Goal: Information Seeking & Learning: Learn about a topic

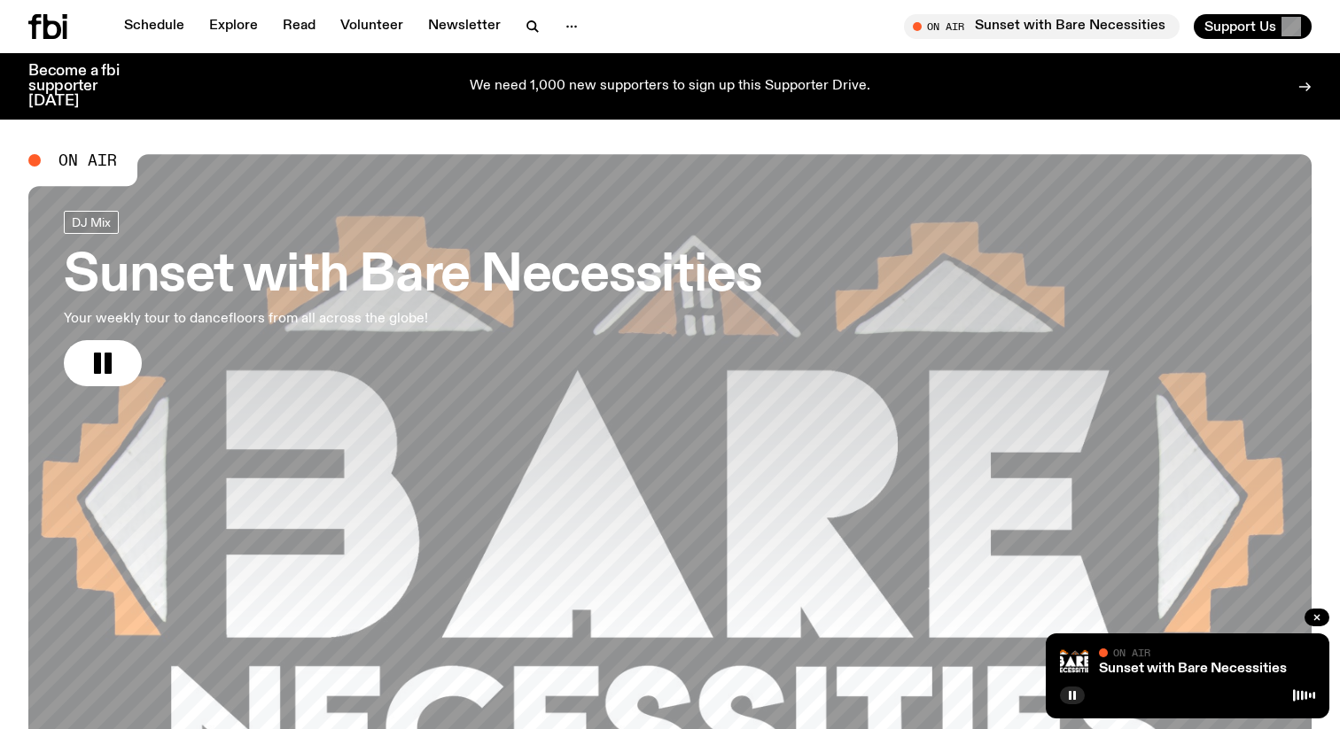
scroll to position [597, 0]
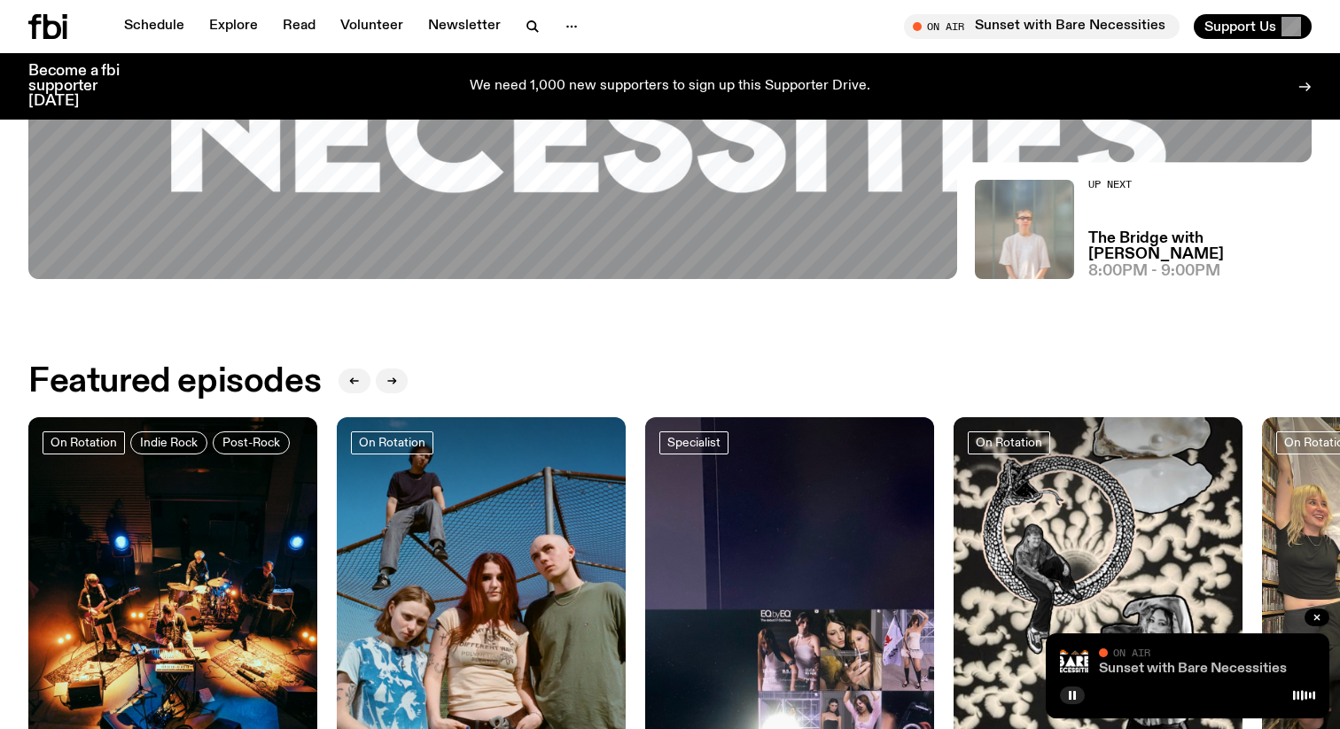
click at [1226, 669] on link "Sunset with Bare Necessities" at bounding box center [1193, 669] width 188 height 14
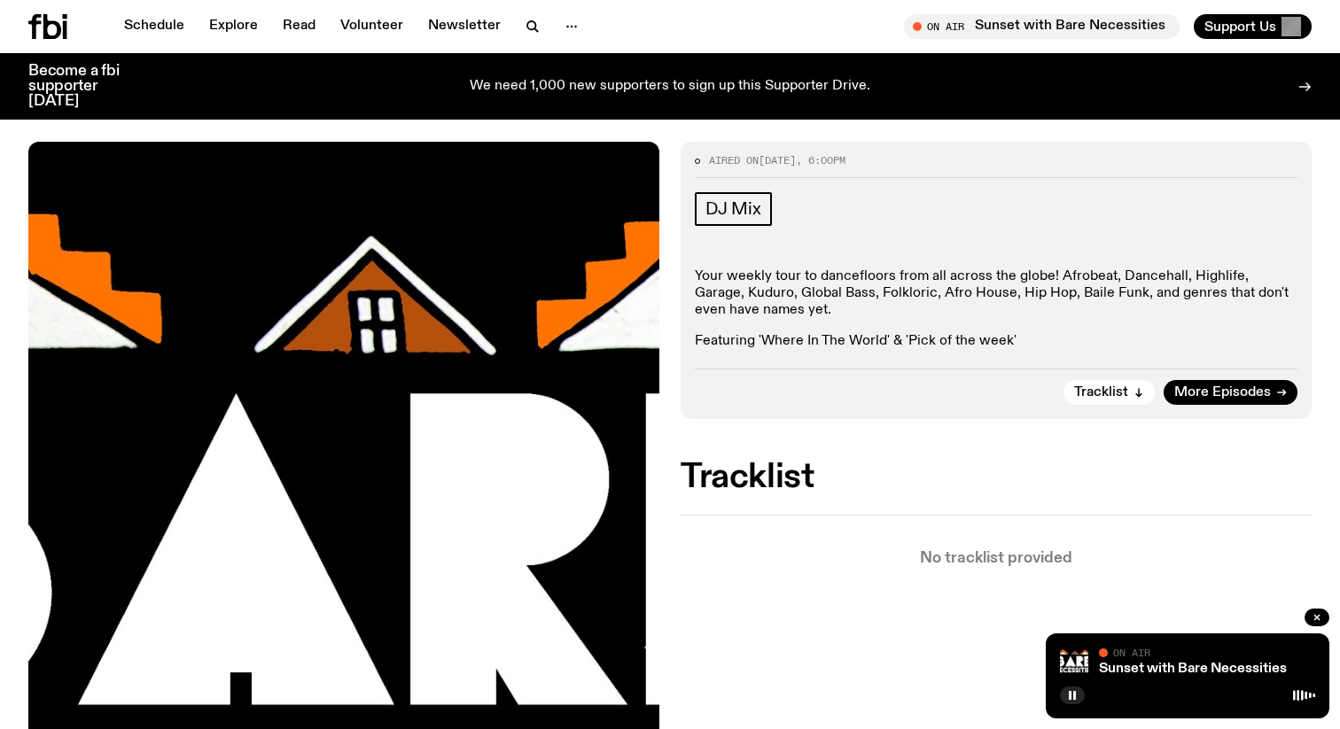
scroll to position [194, 0]
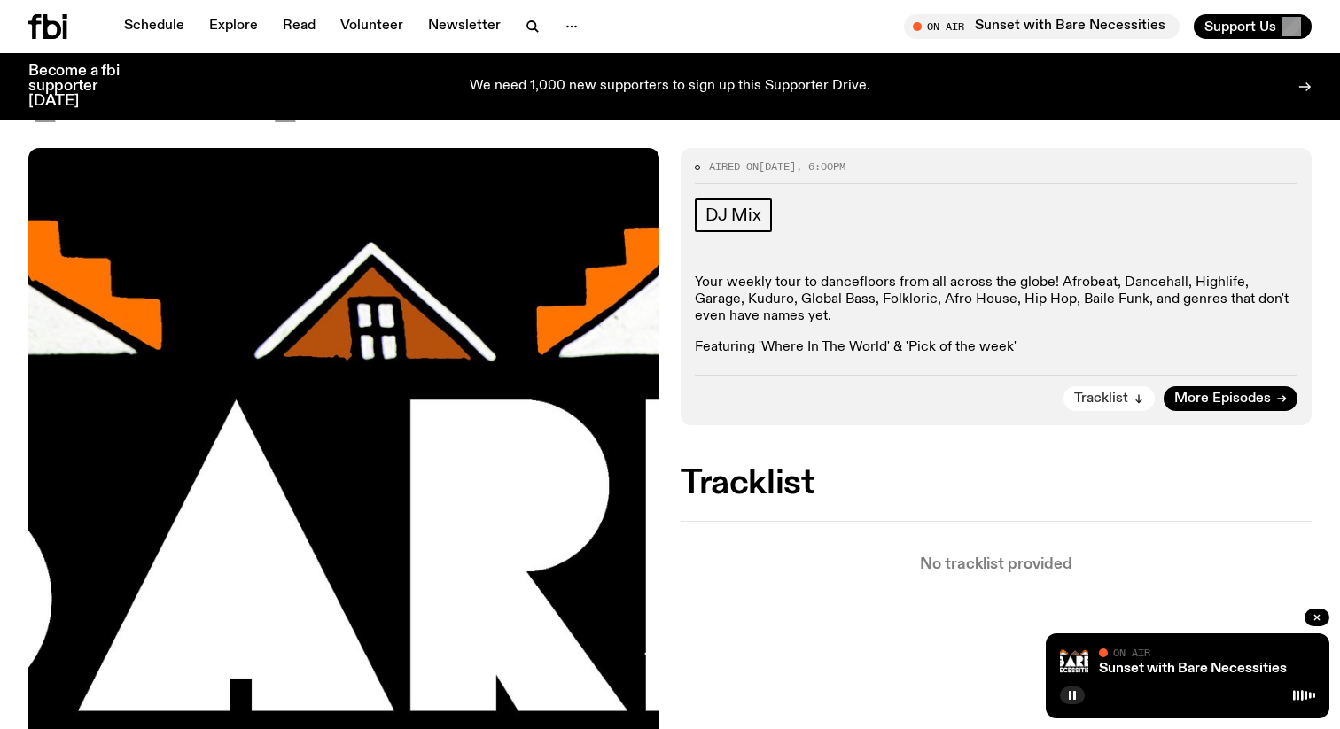
click at [1084, 395] on span "Tracklist" at bounding box center [1101, 399] width 54 height 13
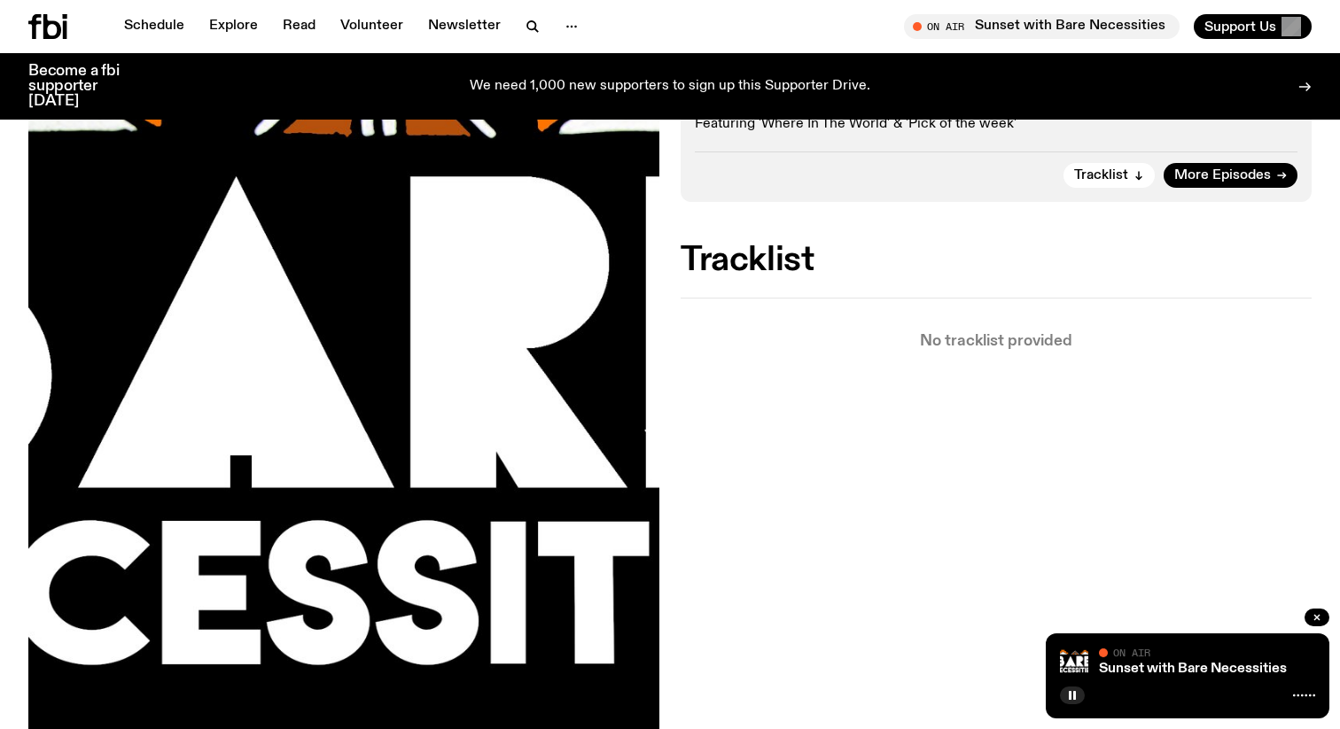
scroll to position [0, 0]
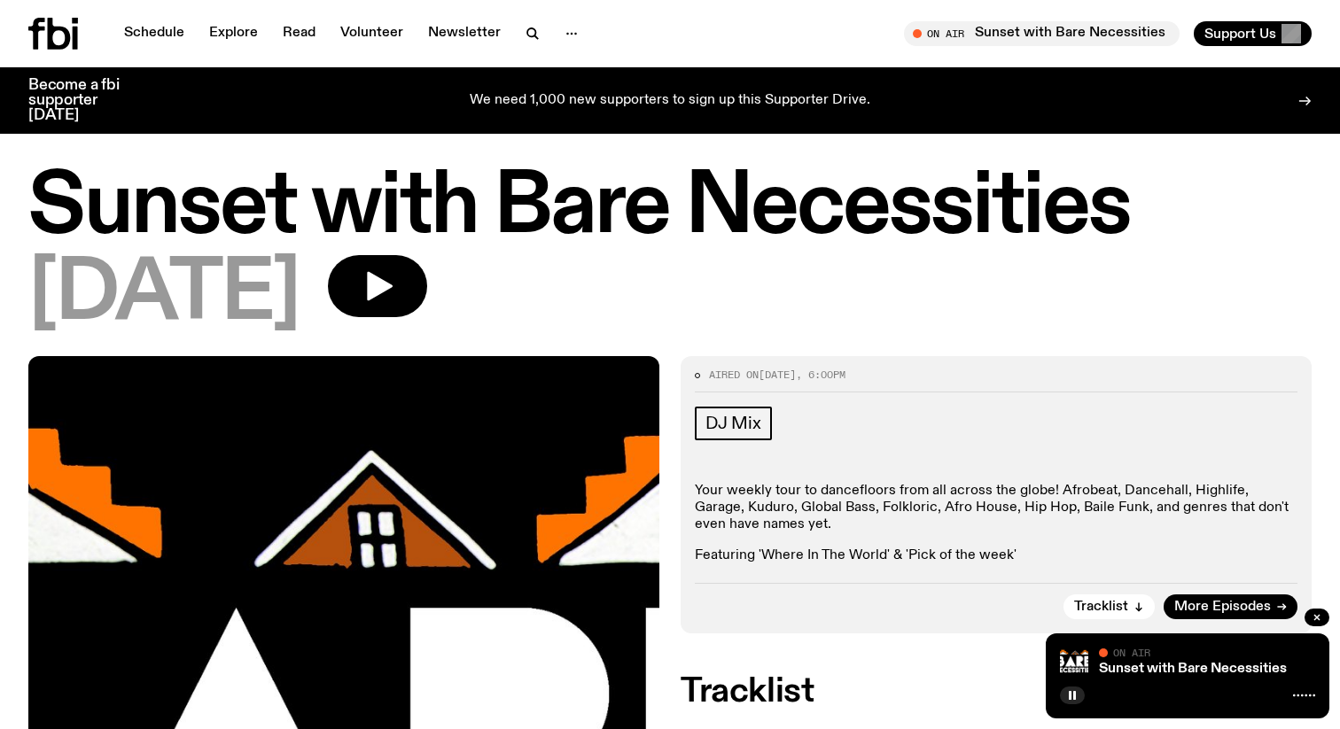
click at [800, 93] on p "We need 1,000 new supporters to sign up this Supporter Drive." at bounding box center [670, 101] width 401 height 16
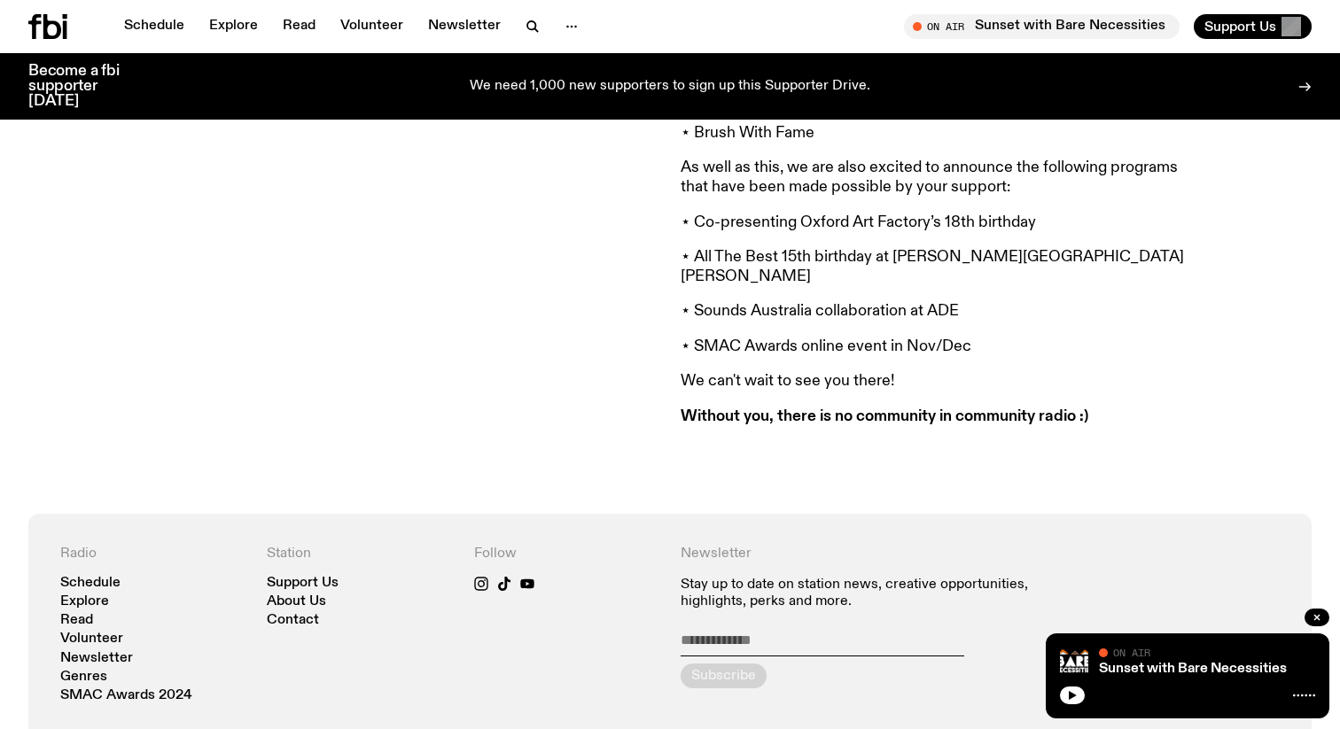
scroll to position [2071, 0]
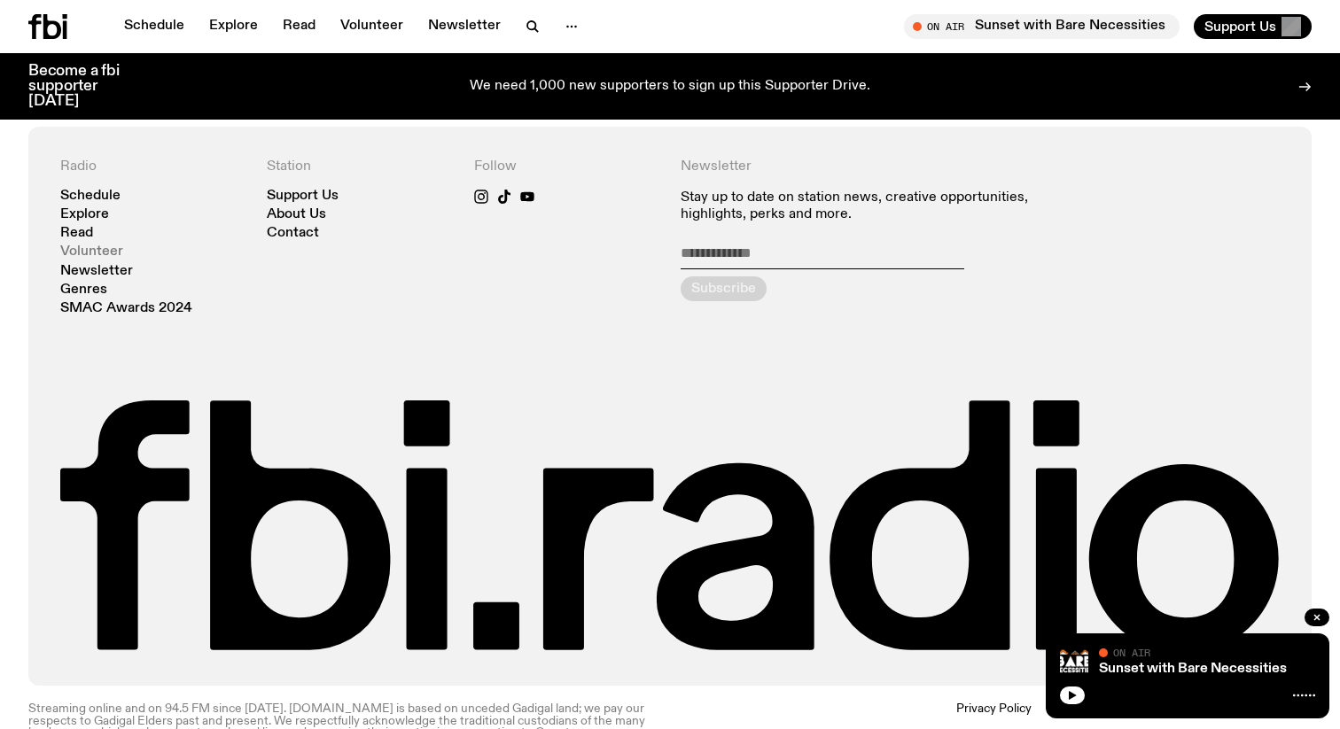
click at [115, 245] on link "Volunteer" at bounding box center [91, 251] width 63 height 13
